Goal: Information Seeking & Learning: Find specific fact

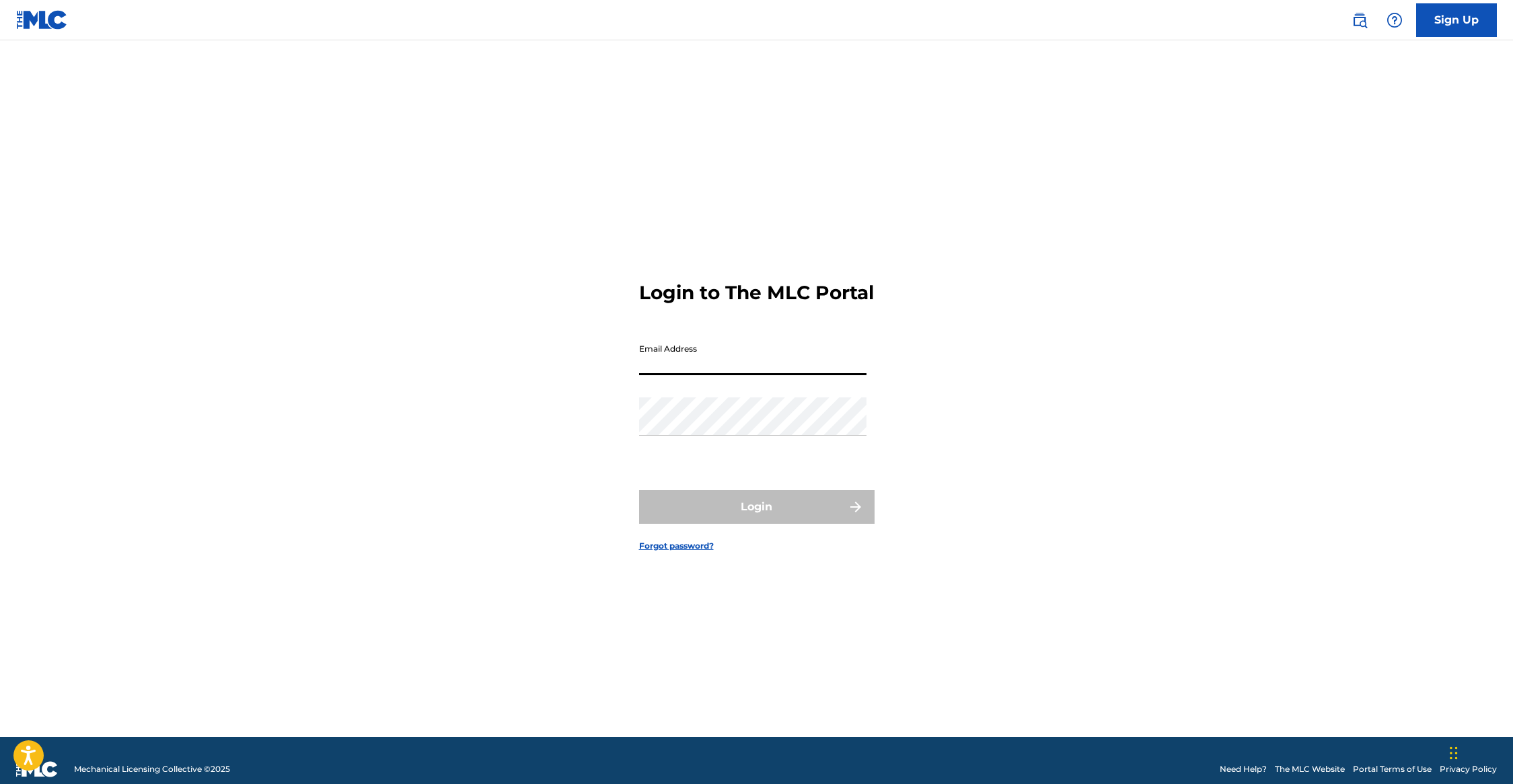
click at [816, 352] on input "Email Address" at bounding box center [753, 356] width 228 height 38
type input "[PERSON_NAME][EMAIL_ADDRESS][PERSON_NAME][DOMAIN_NAME]"
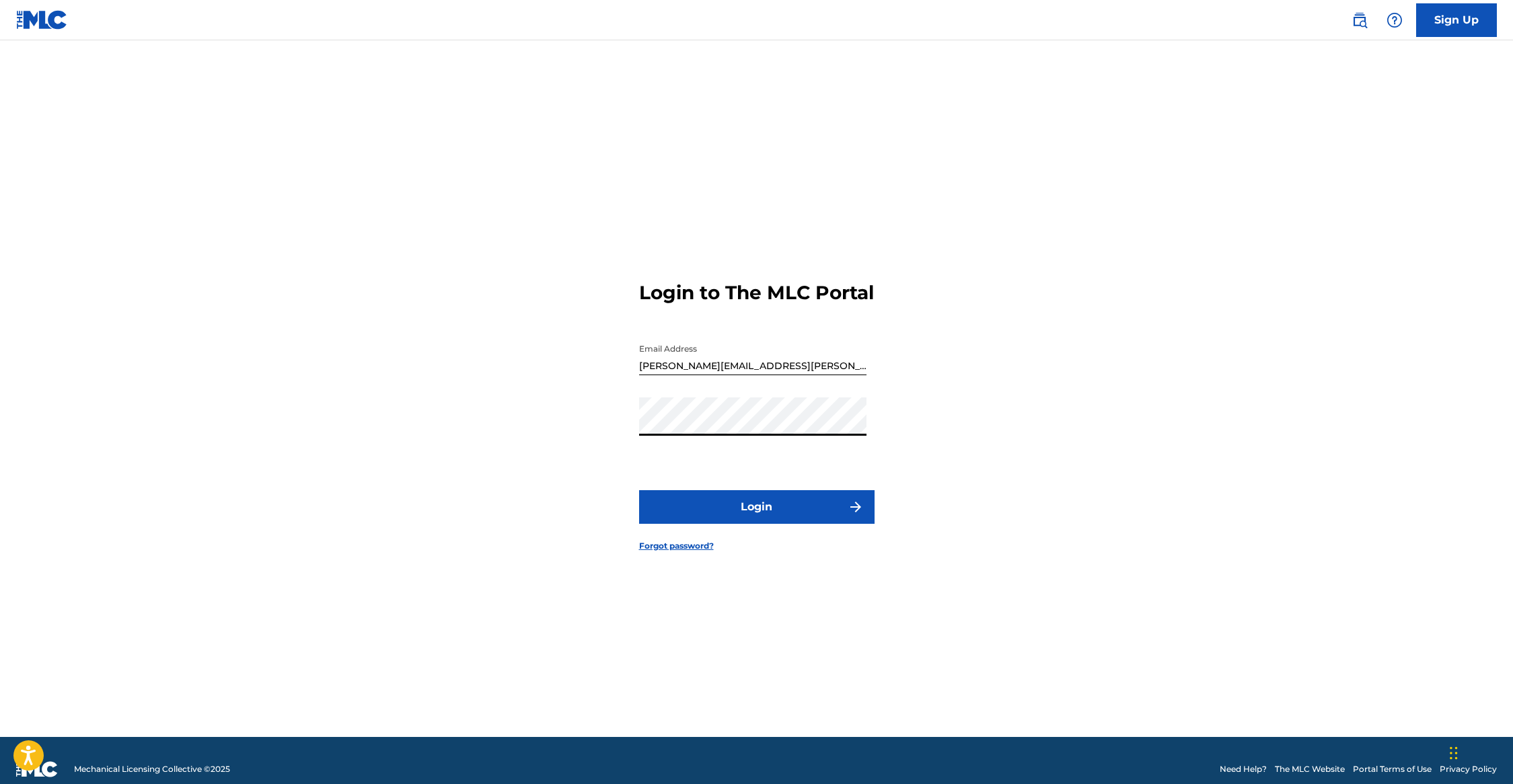
click at [785, 515] on button "Login" at bounding box center [756, 507] width 235 height 33
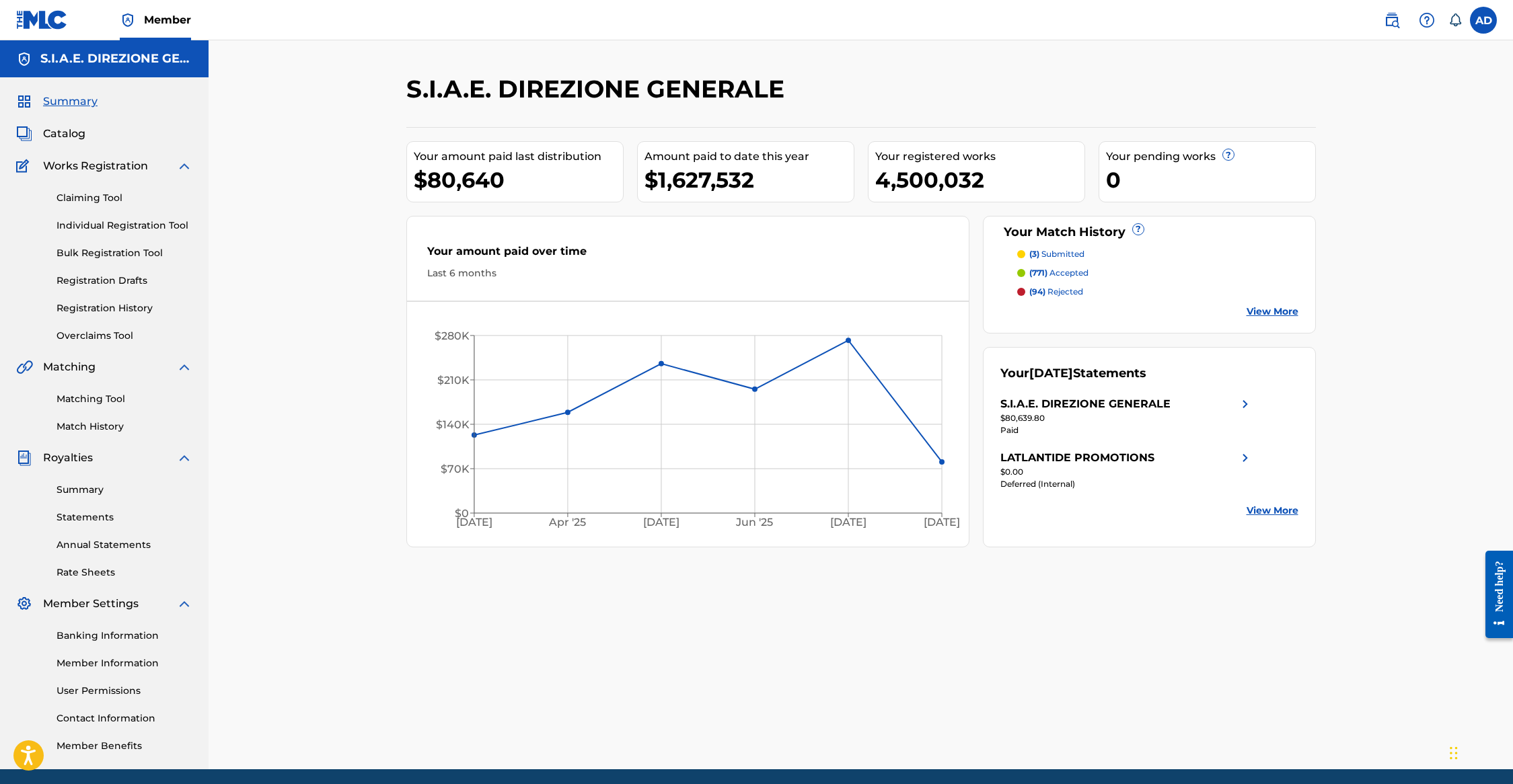
click at [65, 135] on span "Catalog" at bounding box center [64, 133] width 42 height 16
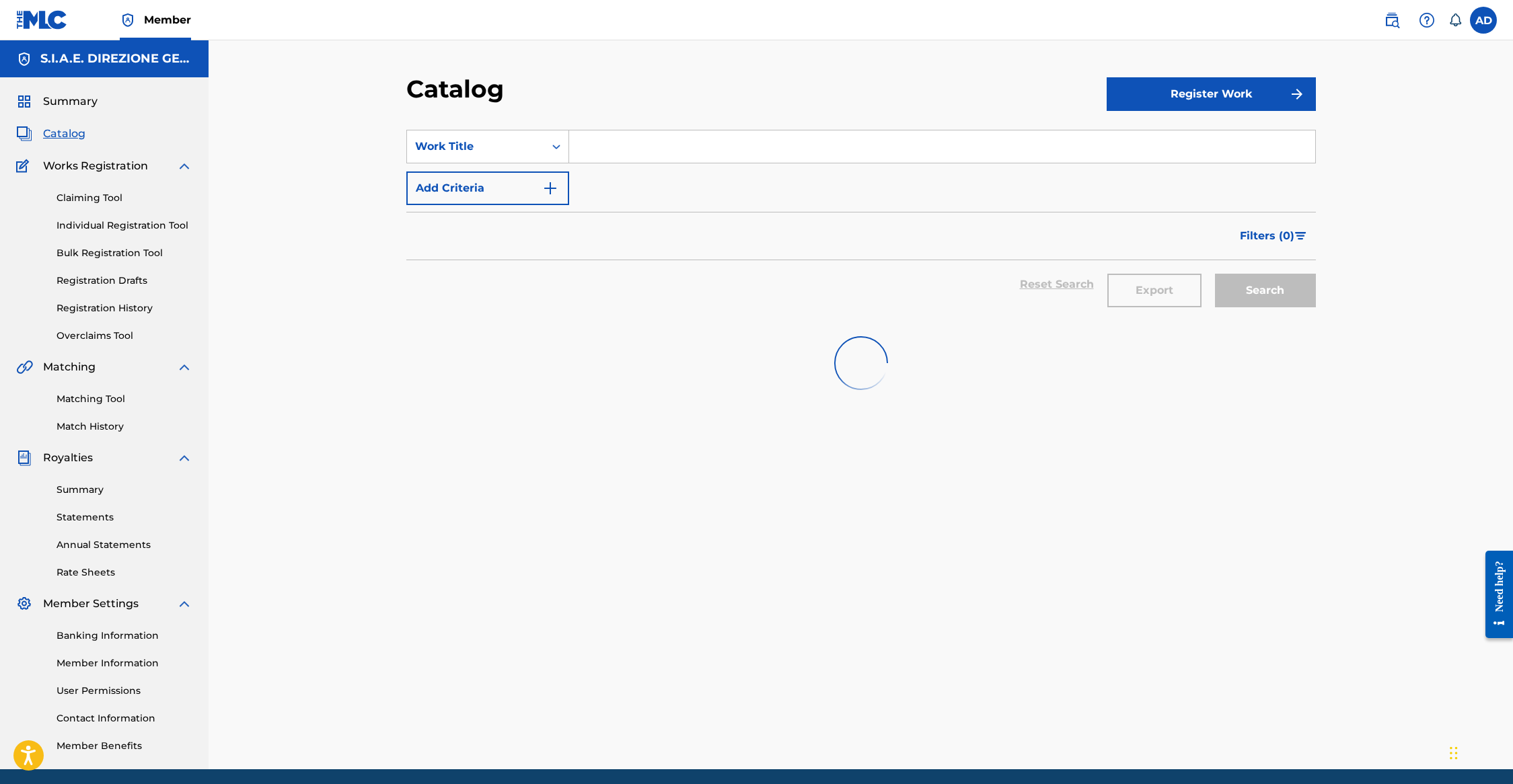
click at [756, 153] on input "Search Form" at bounding box center [942, 146] width 746 height 33
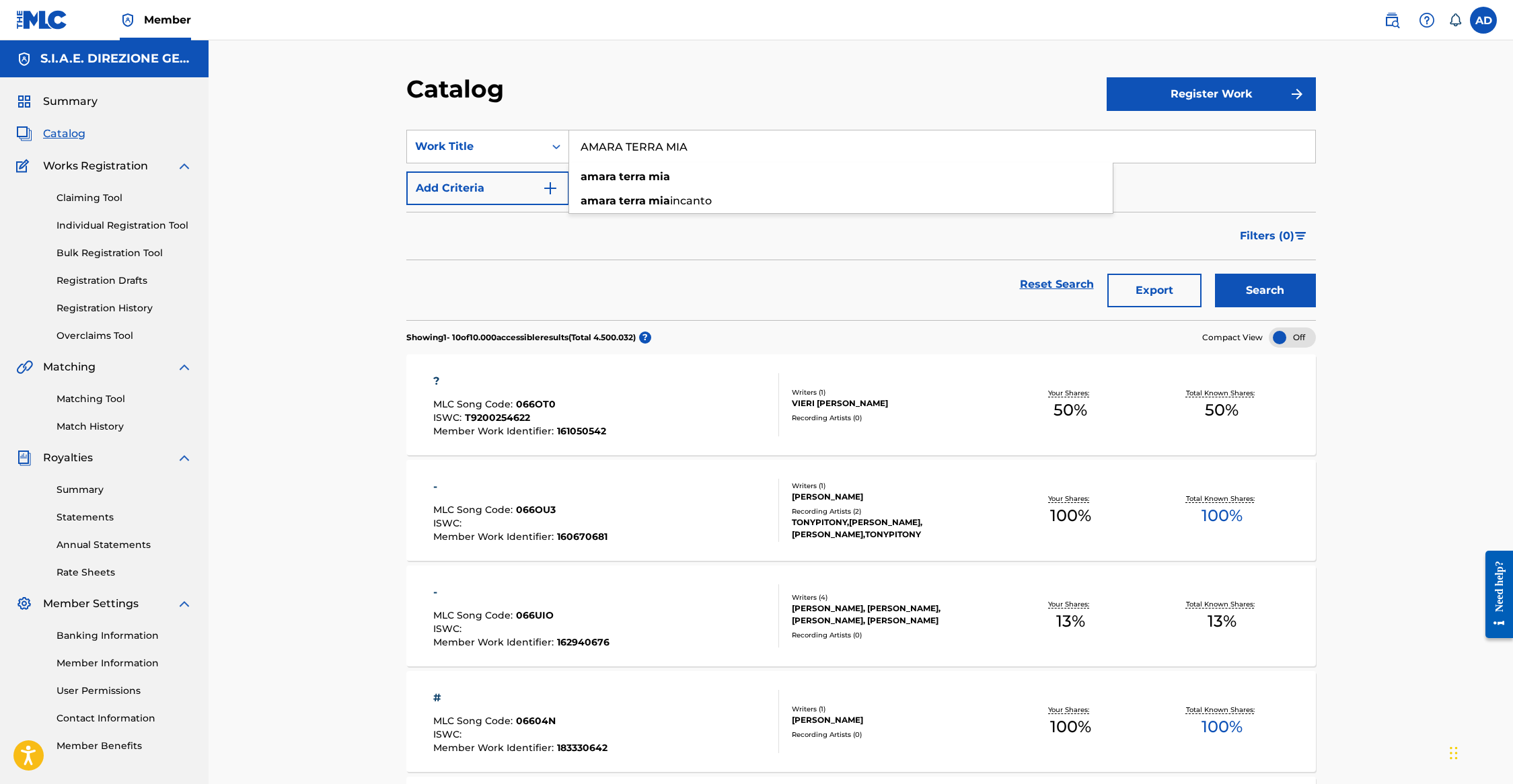
type input "AMARA TERRA MIA"
click at [1215, 274] on button "Search" at bounding box center [1265, 291] width 101 height 33
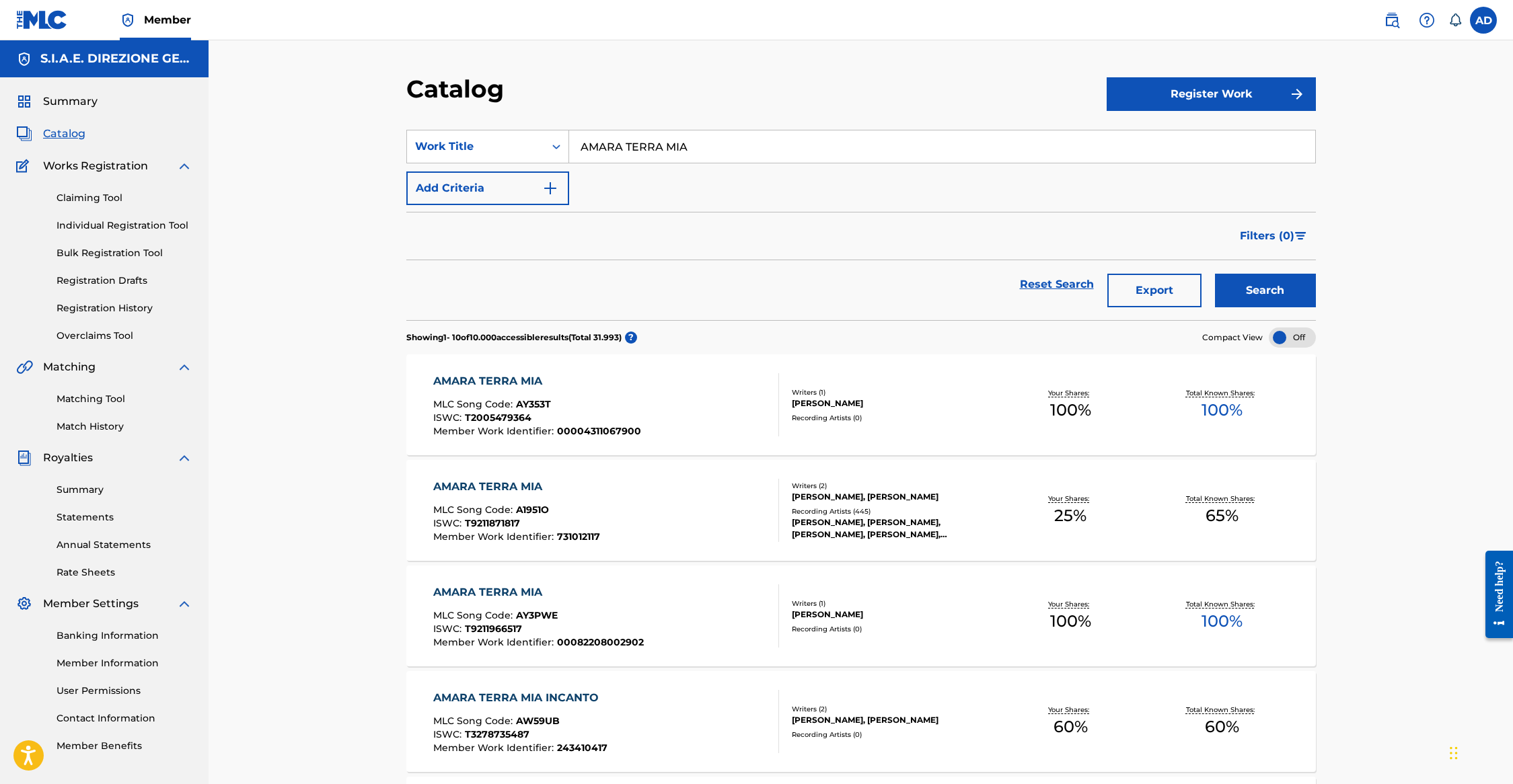
click at [504, 477] on div "AMARA TERRA MIA MLC Song Code : A1951O ISWC : T9211871817 Member Work Identifie…" at bounding box center [861, 510] width 909 height 101
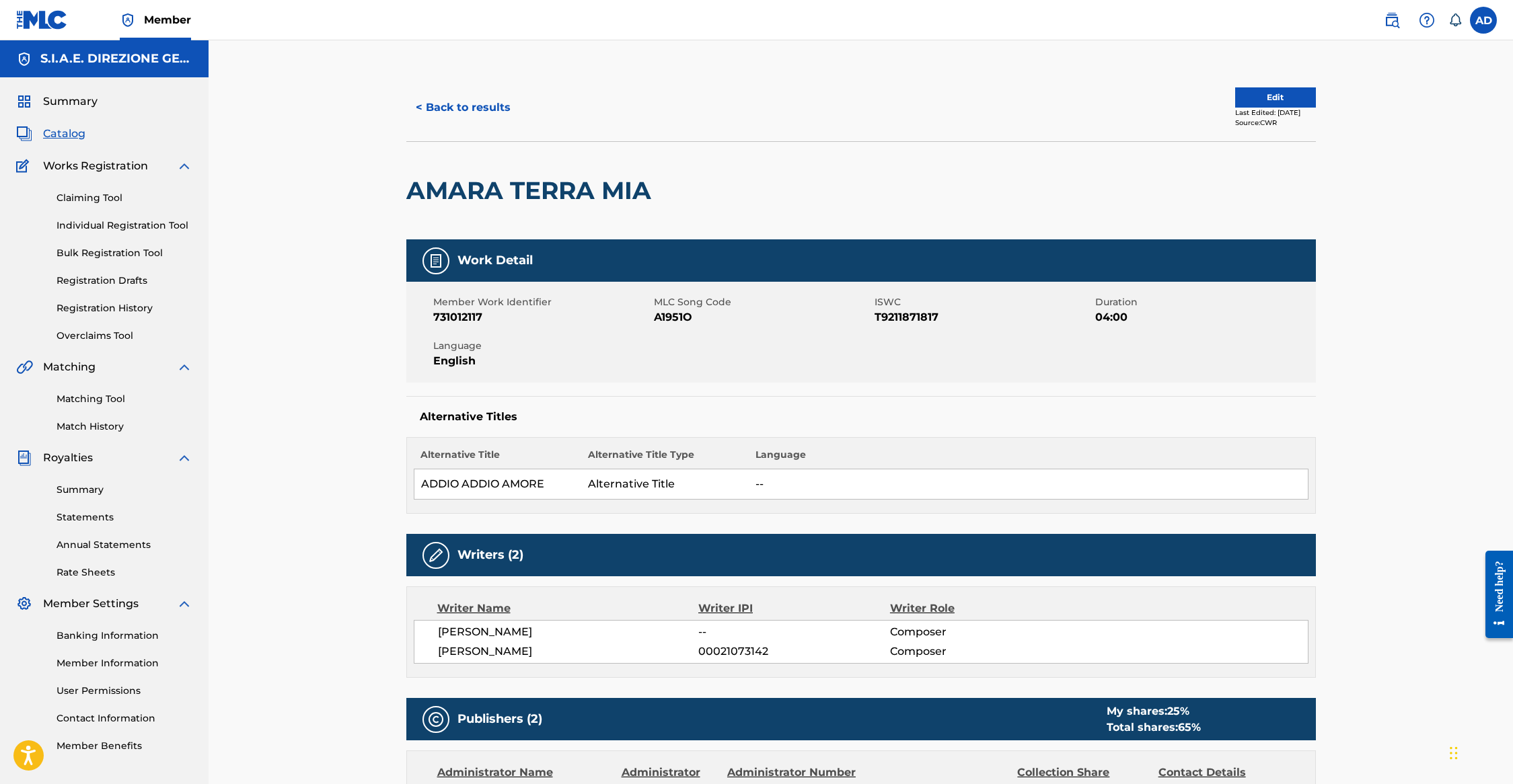
click at [484, 104] on button "< Back to results" at bounding box center [463, 108] width 114 height 33
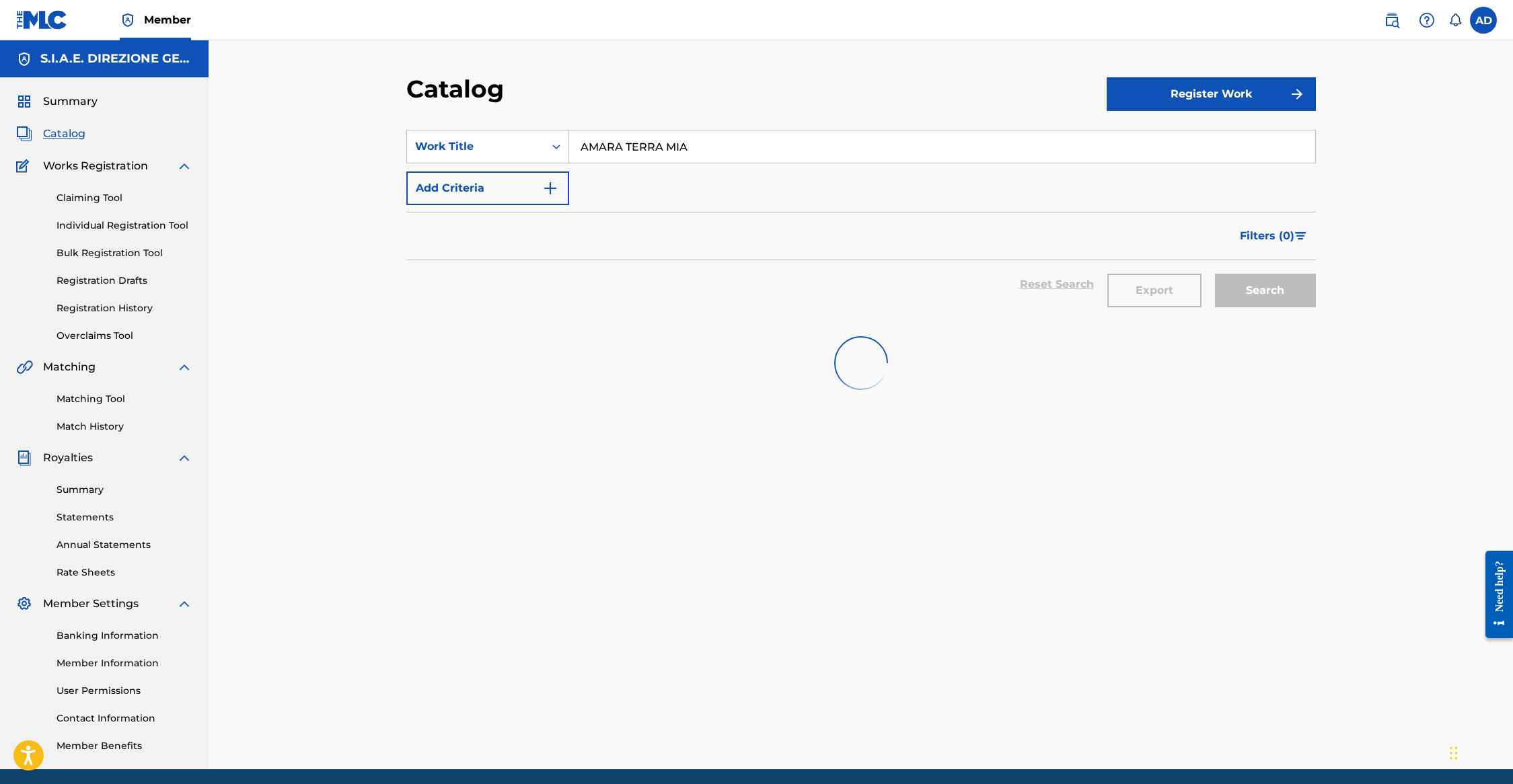
drag, startPoint x: 724, startPoint y: 147, endPoint x: 488, endPoint y: 225, distance: 248.6
click at [412, 126] on section "SearchWithCriteriae2d3c6f7-d9ed-4fde-8cc8-815a5ea8441d Work Title AMARA TERRA M…" at bounding box center [861, 217] width 909 height 207
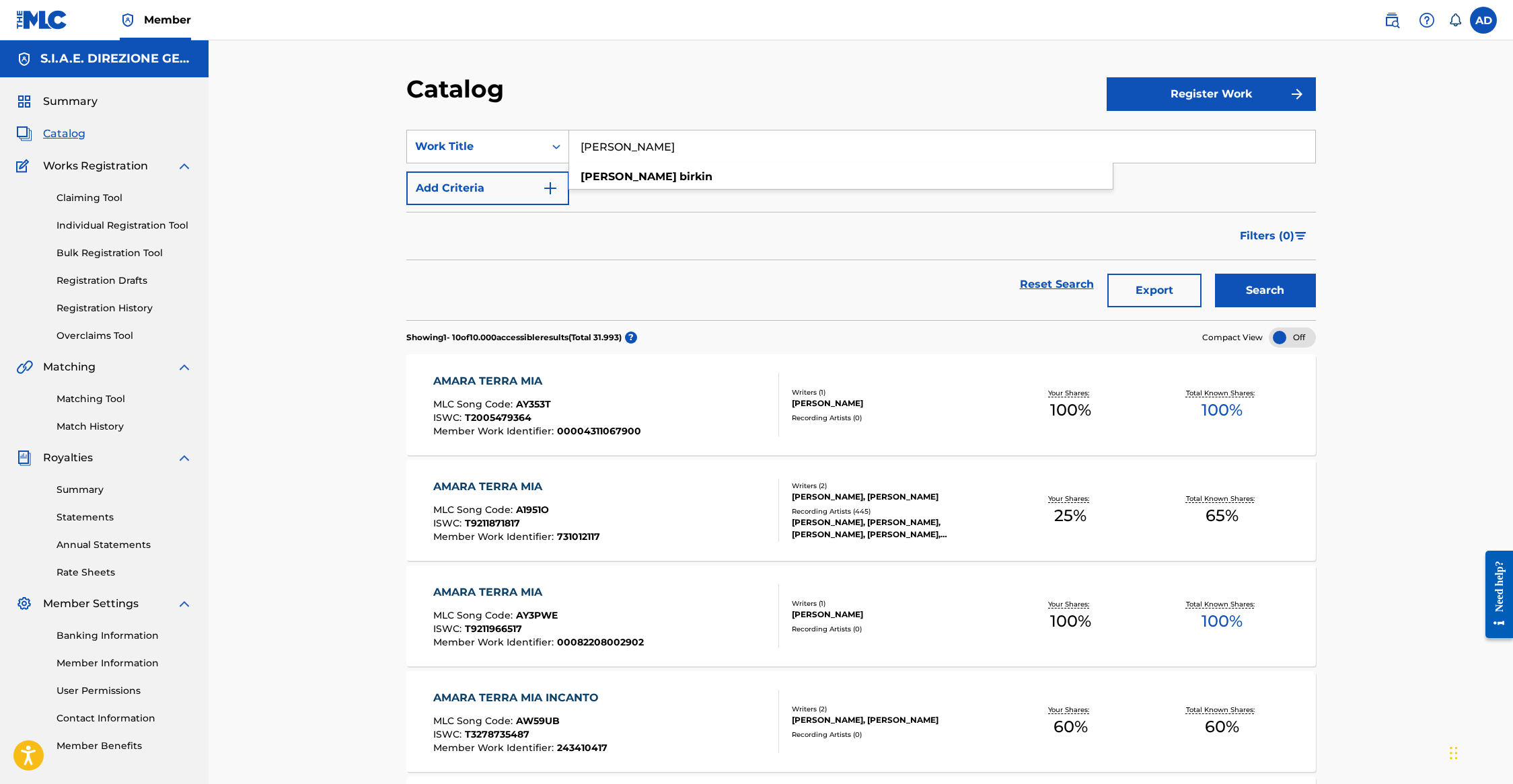
type input "[PERSON_NAME]"
click at [1215, 274] on button "Search" at bounding box center [1265, 291] width 101 height 33
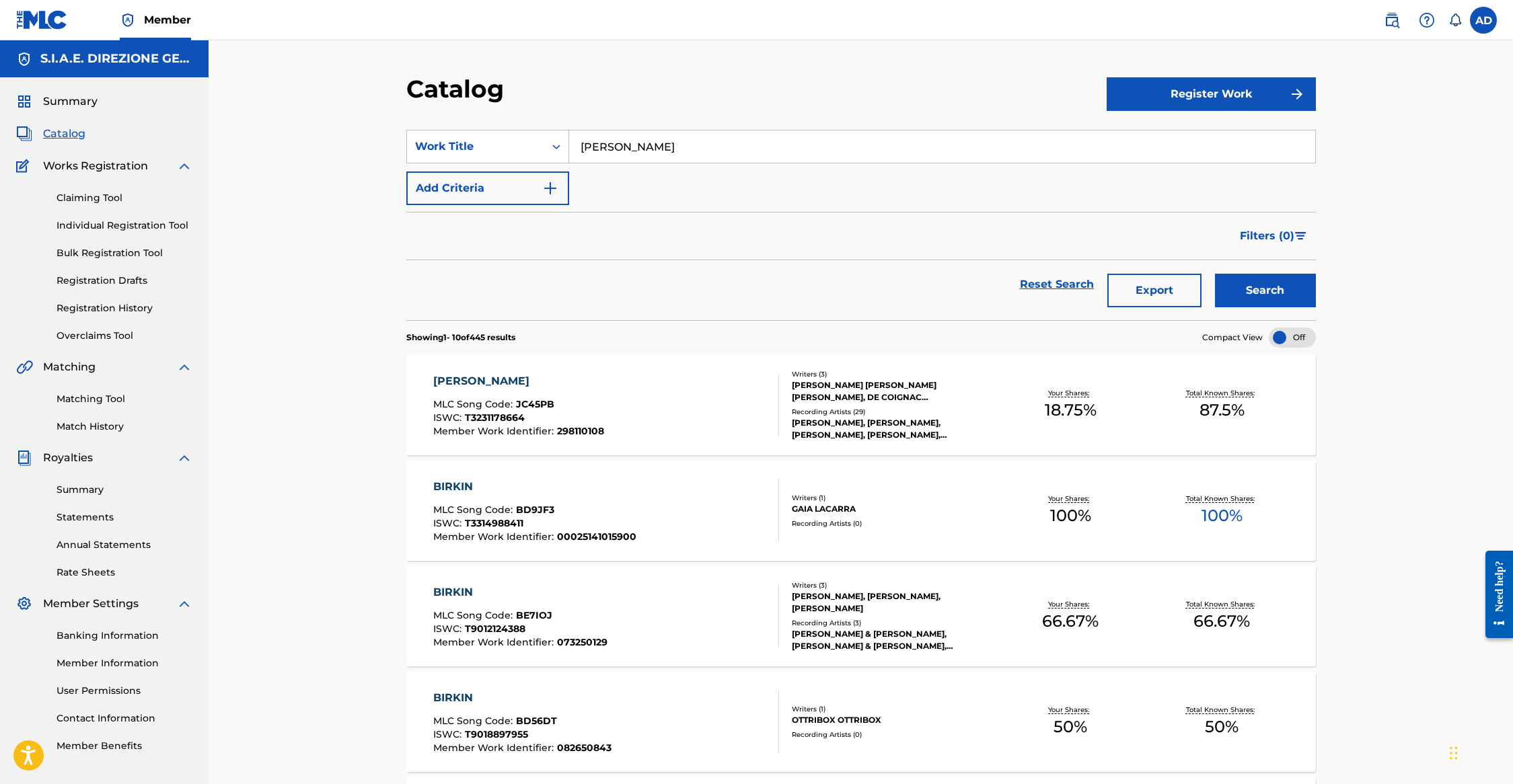
click at [492, 372] on div "[PERSON_NAME] MLC Song Code : JC45PB ISWC : T3231178664 Member Work Identifier …" at bounding box center [861, 404] width 909 height 101
